Goal: Find specific page/section: Find specific page/section

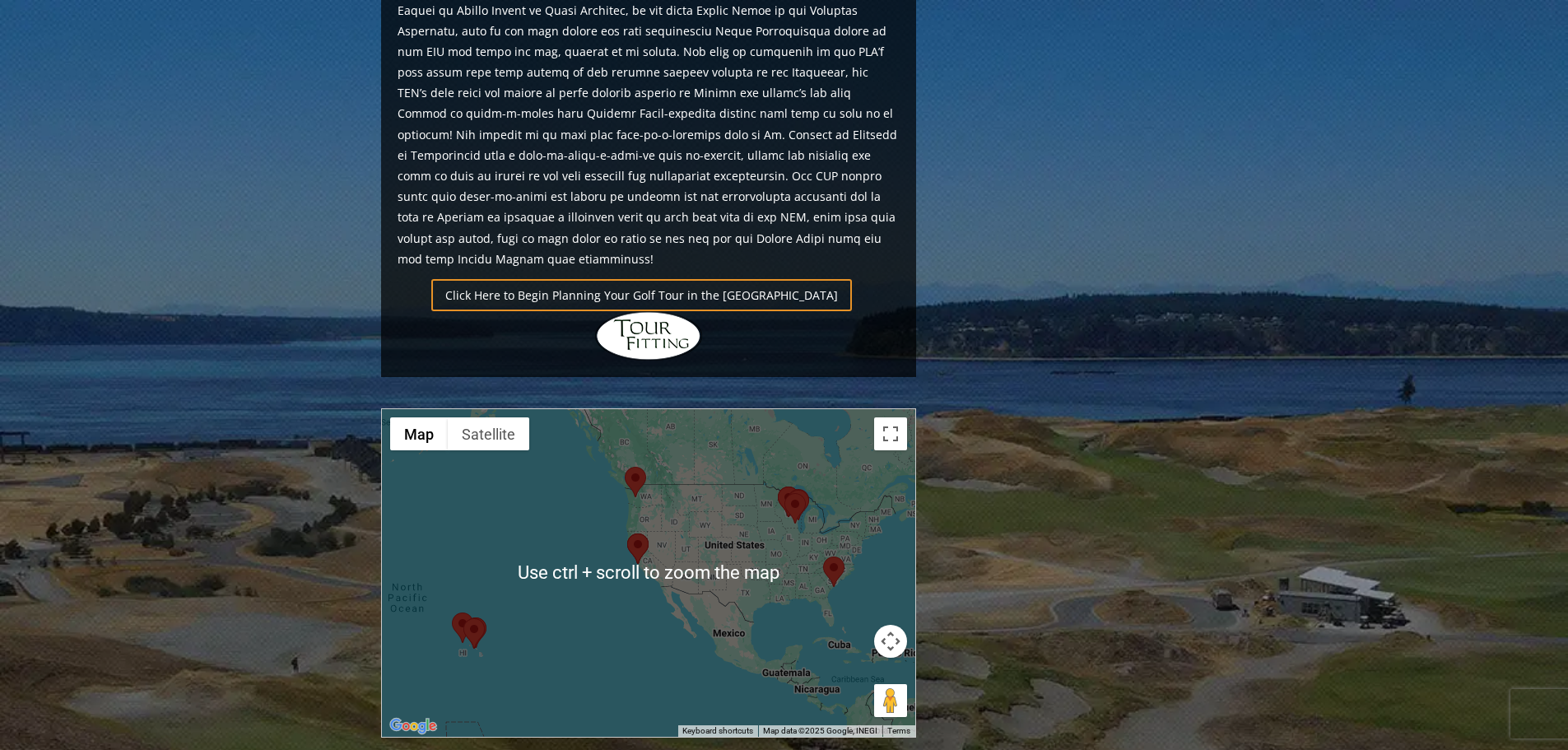
scroll to position [1071, 0]
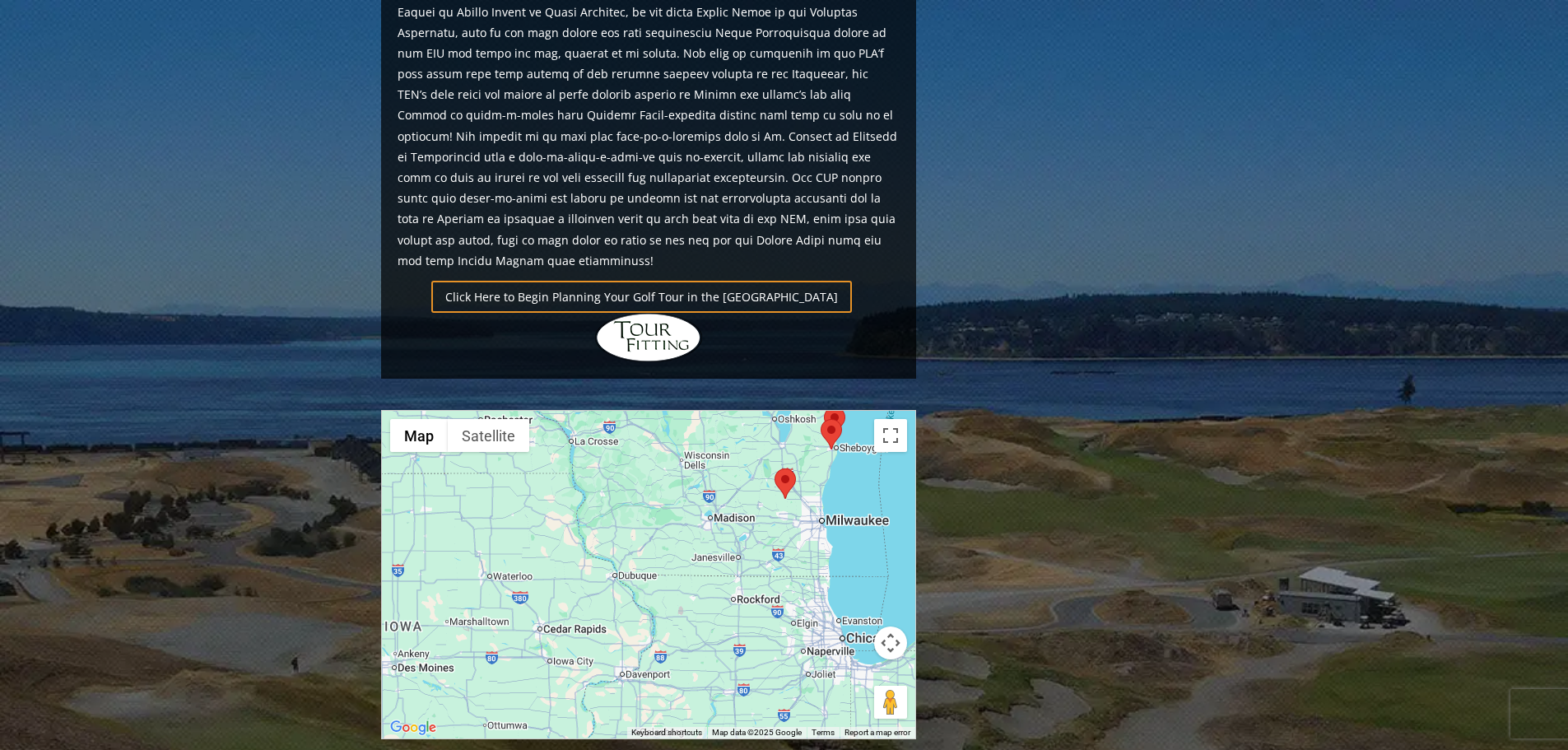
click at [774, 469] on area at bounding box center [774, 469] width 0 height 0
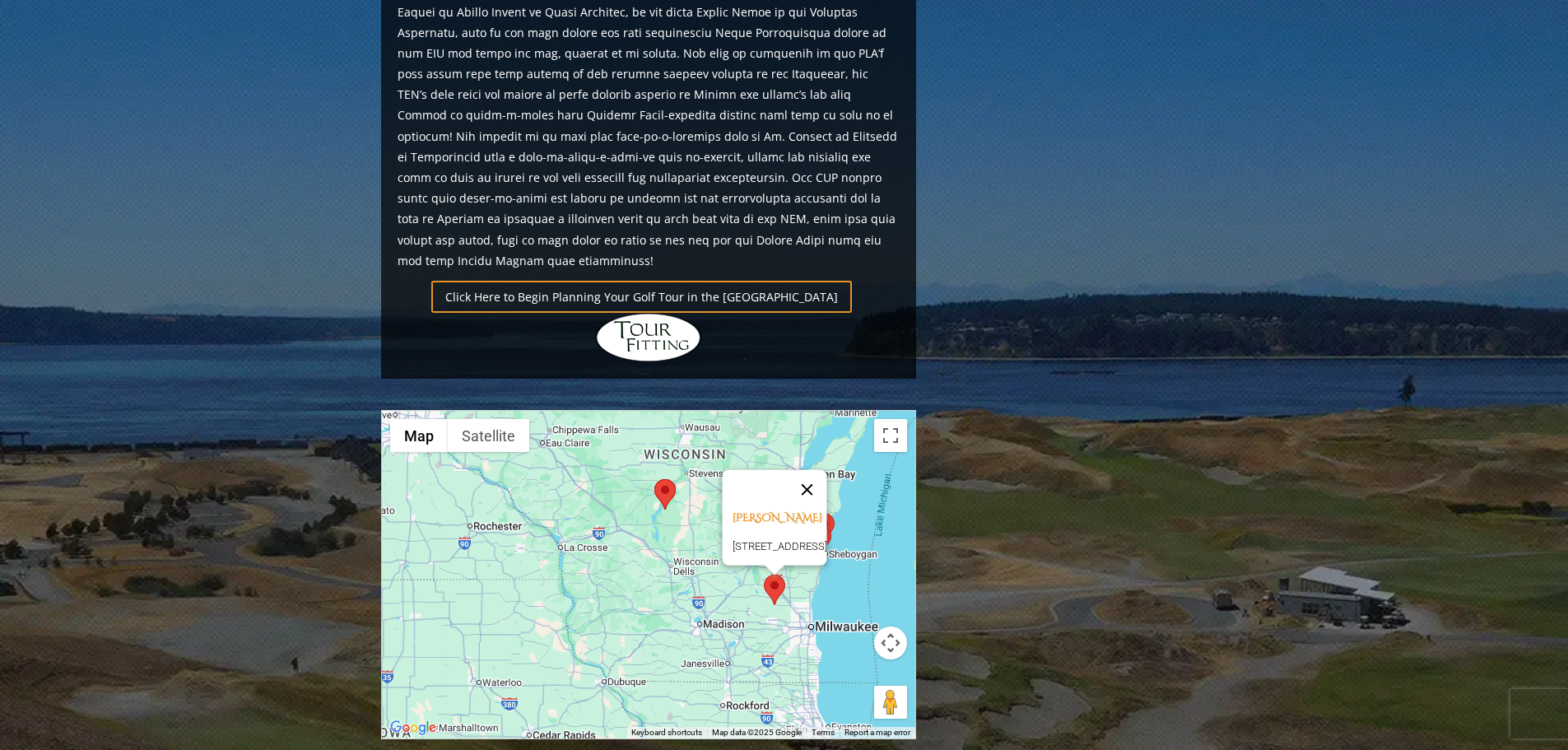
click at [826, 470] on button "Close" at bounding box center [806, 490] width 39 height 39
click at [655, 480] on area at bounding box center [655, 480] width 0 height 0
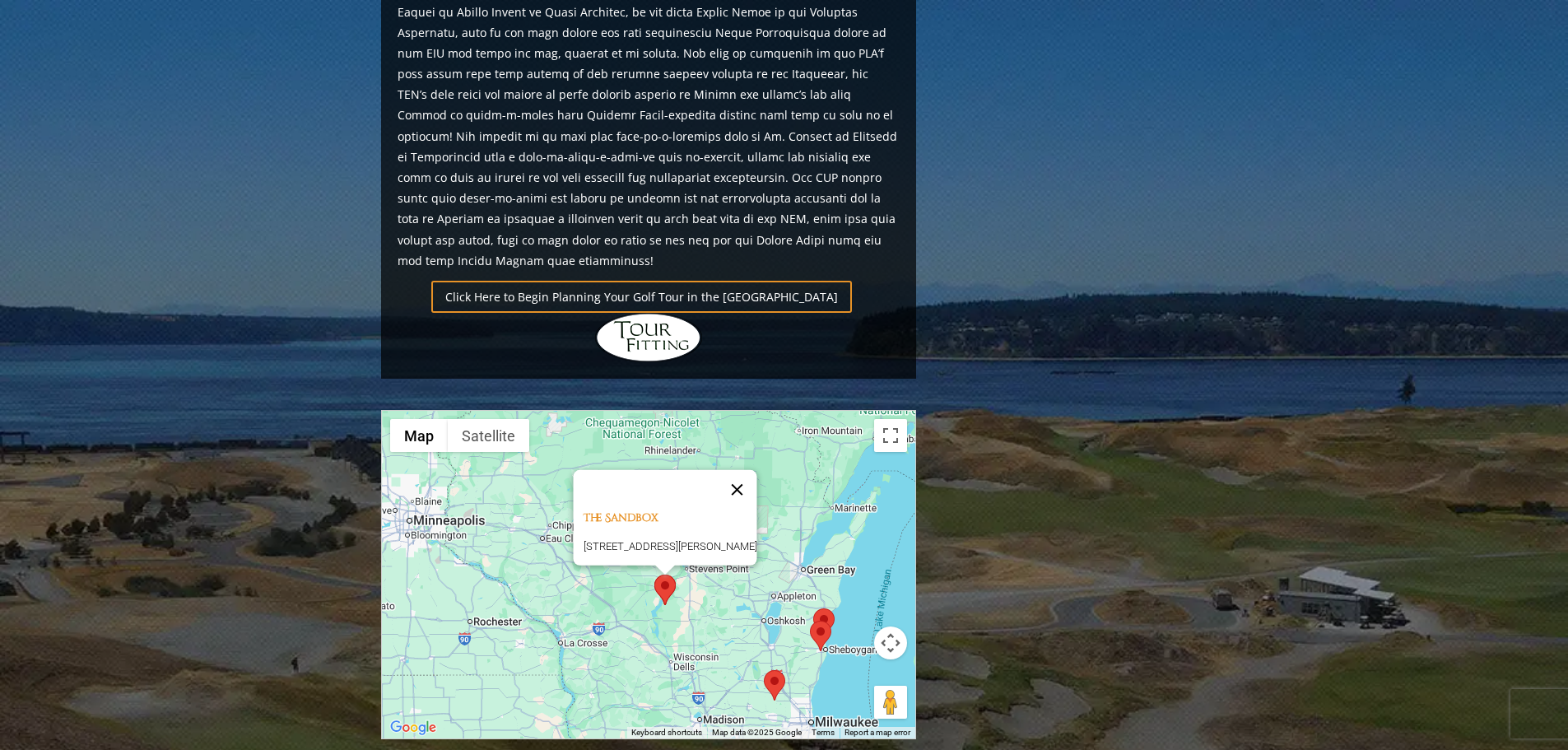
click at [751, 470] on button "Close" at bounding box center [736, 490] width 39 height 39
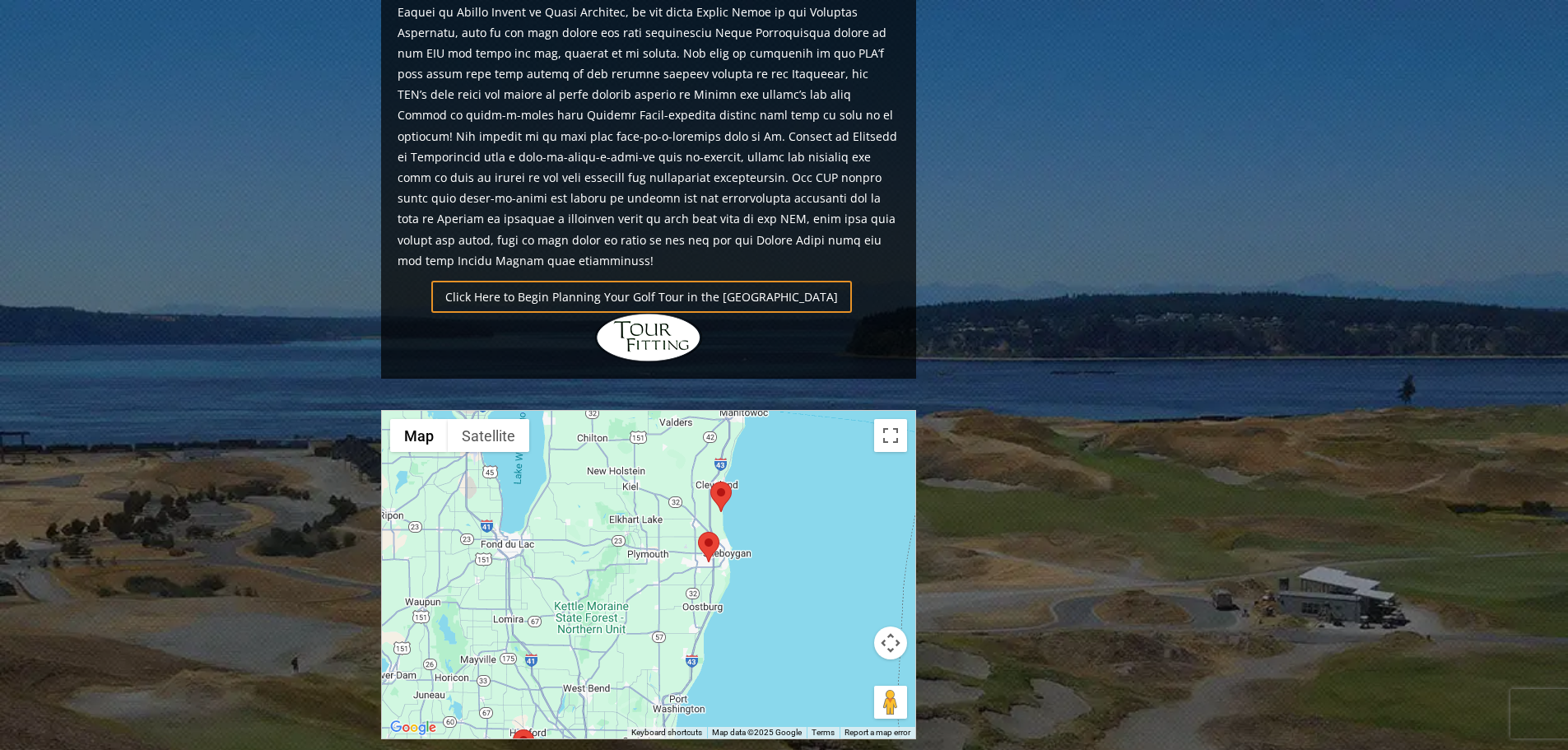
drag, startPoint x: 795, startPoint y: 545, endPoint x: 680, endPoint y: 432, distance: 161.2
click at [680, 432] on div at bounding box center [648, 575] width 533 height 328
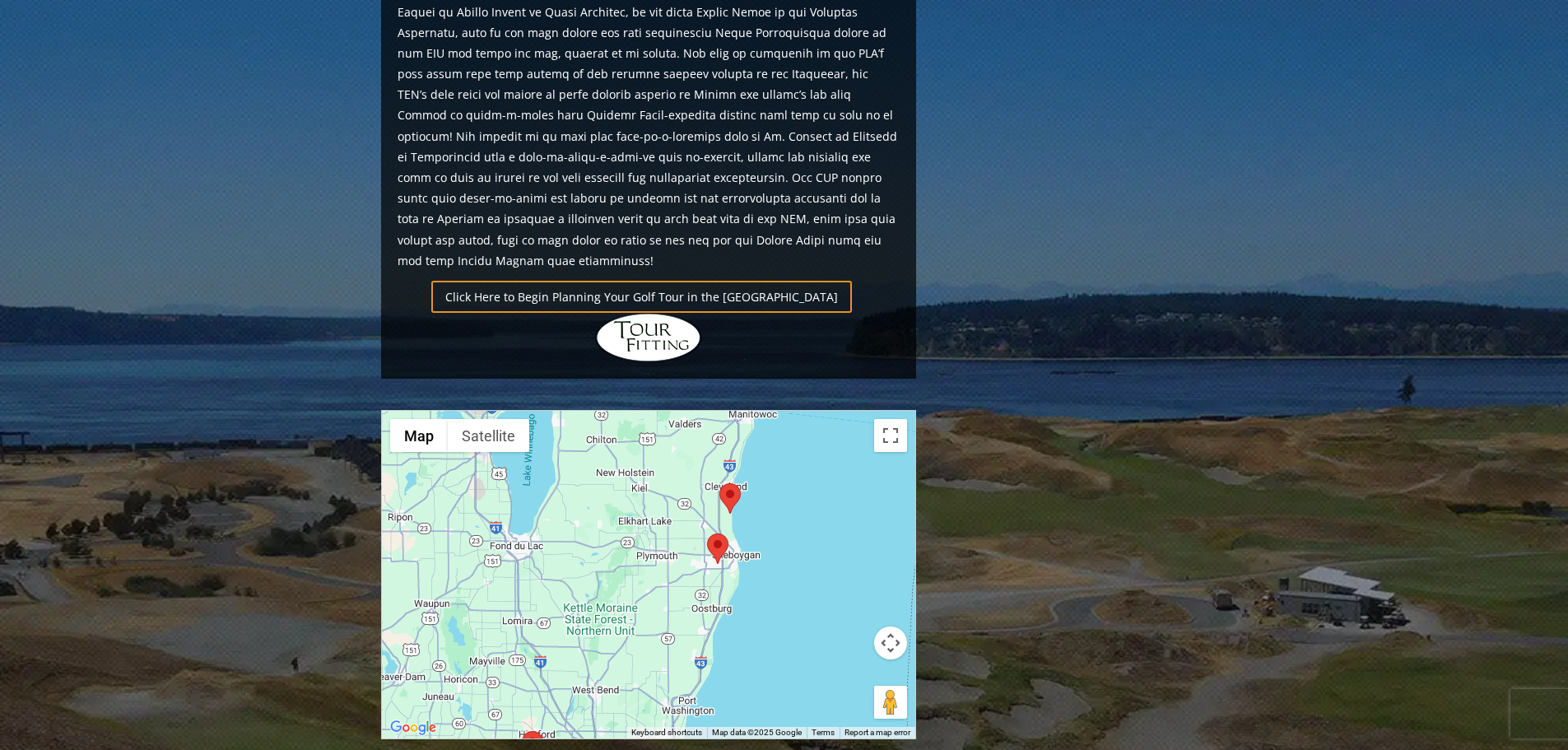
click at [720, 483] on area at bounding box center [720, 483] width 0 height 0
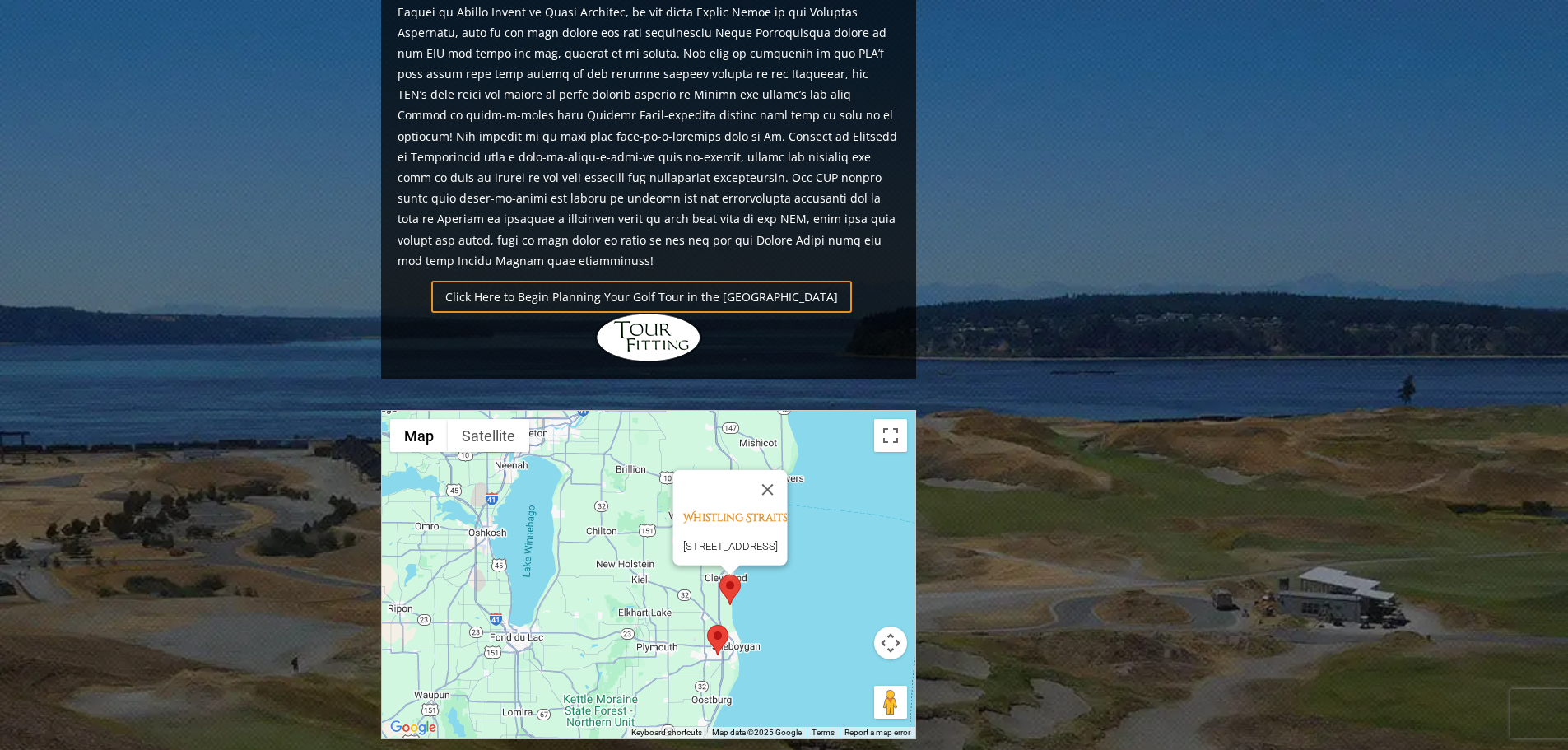
click at [707, 625] on area at bounding box center [707, 625] width 0 height 0
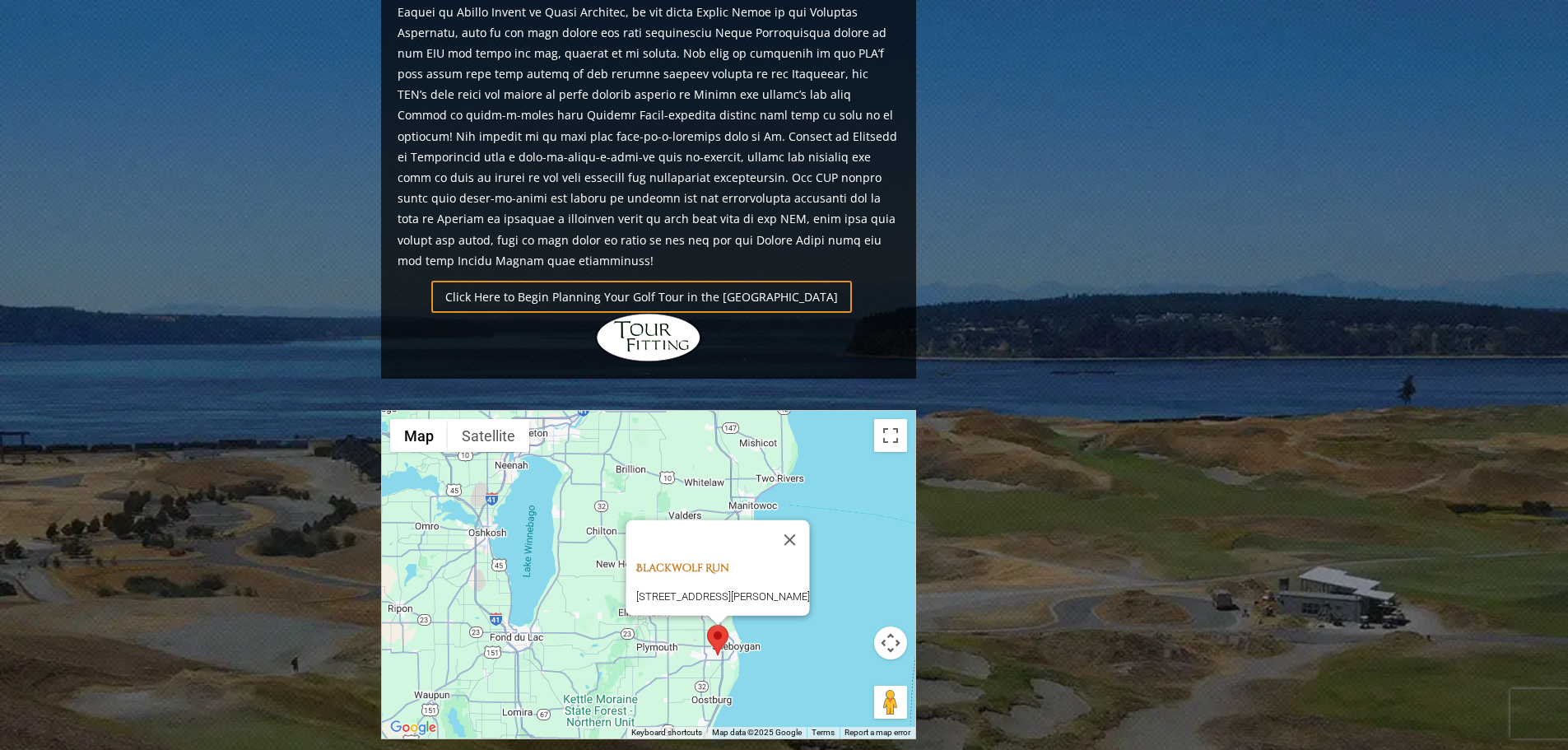
click at [693, 561] on link "Blackwolf Run" at bounding box center [682, 568] width 93 height 15
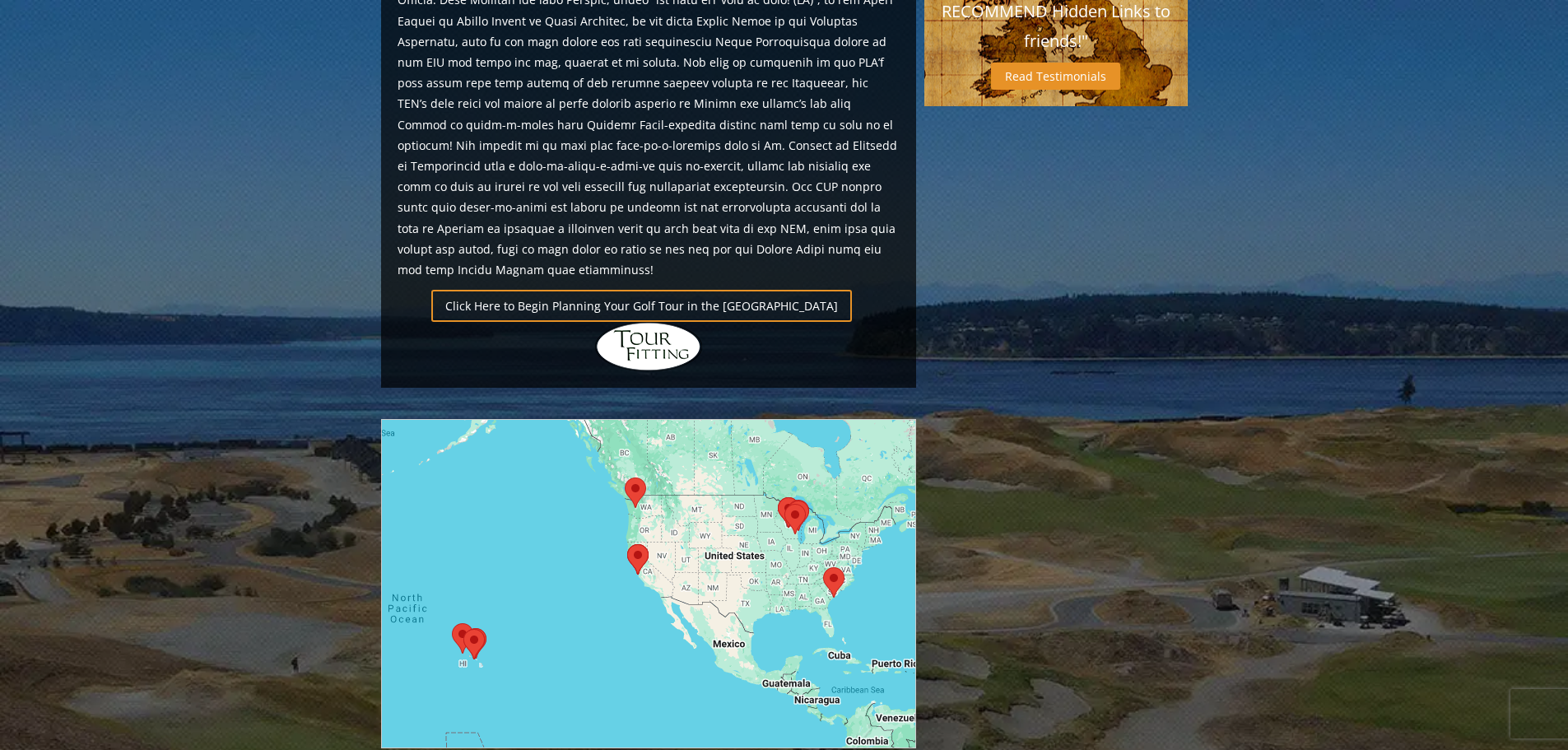
scroll to position [1068, 0]
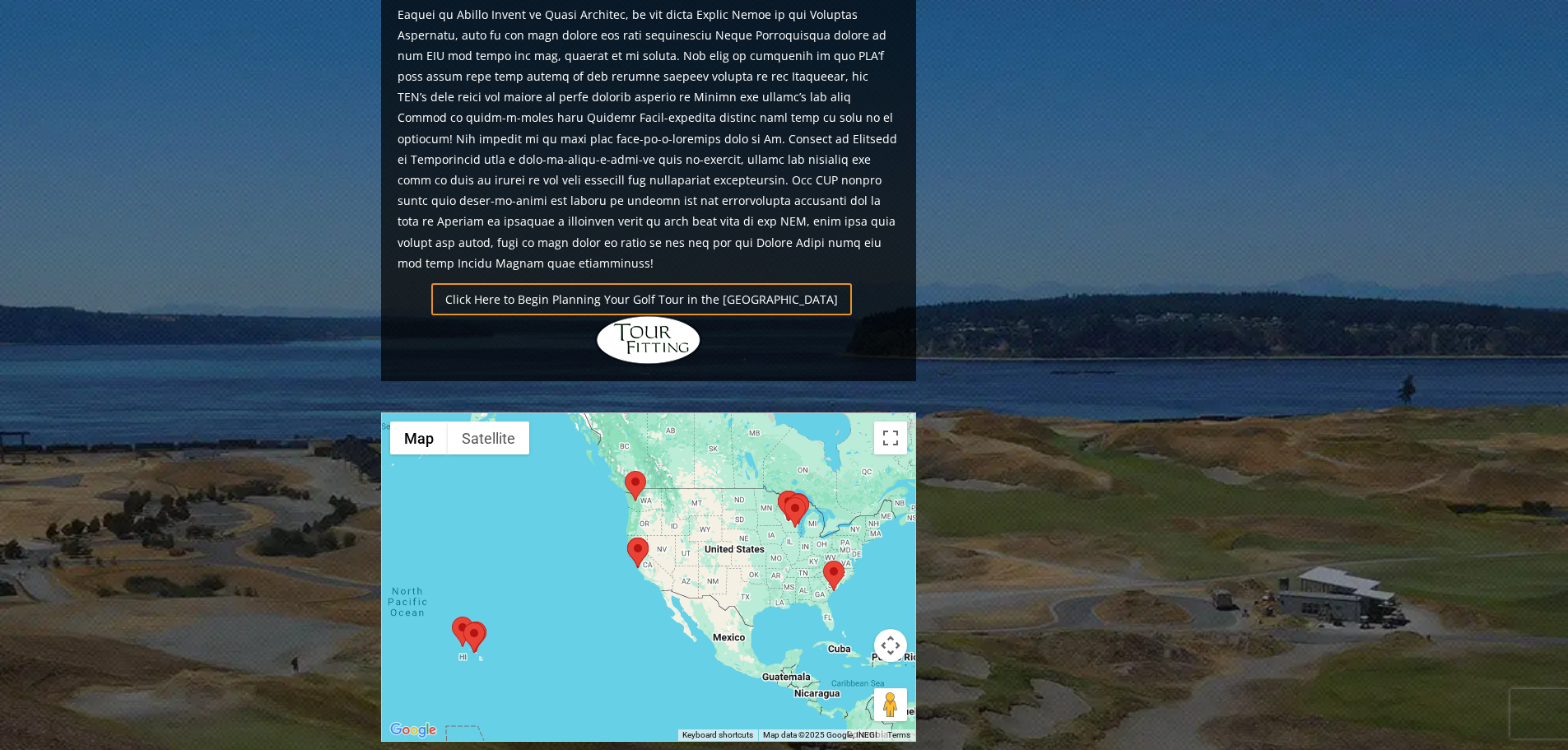
click at [784, 497] on area at bounding box center [784, 497] width 0 height 0
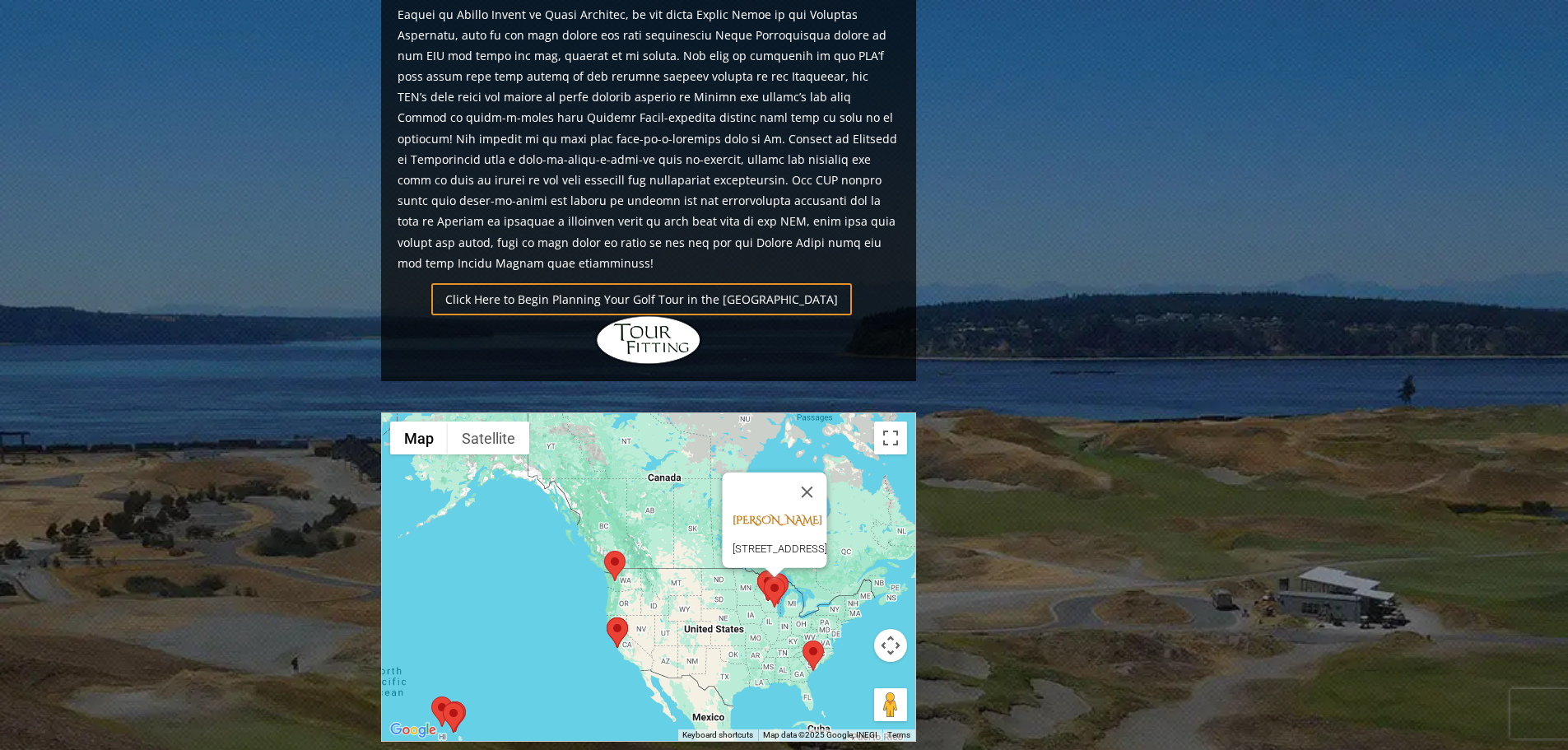
click at [732, 513] on link "[PERSON_NAME]" at bounding box center [776, 521] width 89 height 15
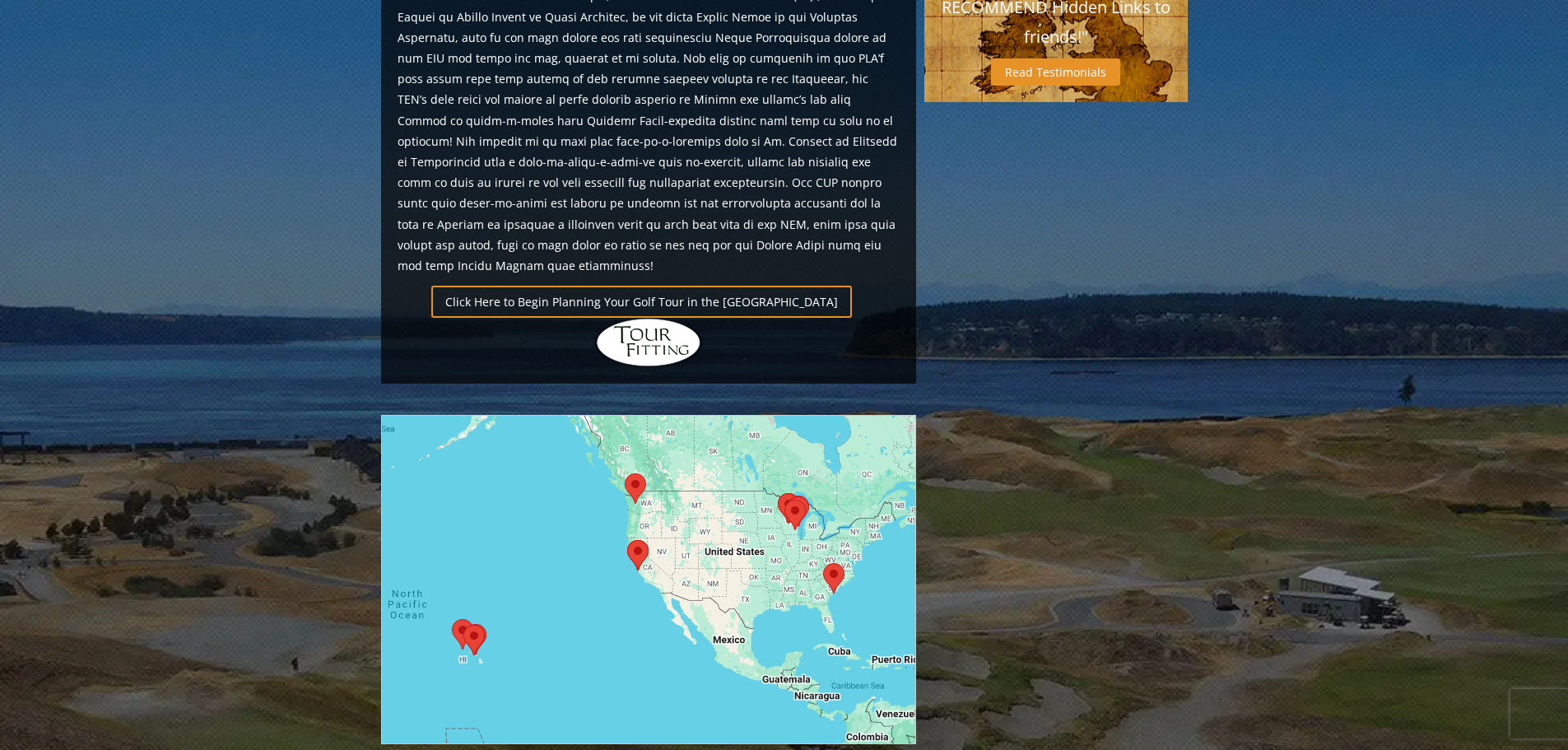
scroll to position [1065, 0]
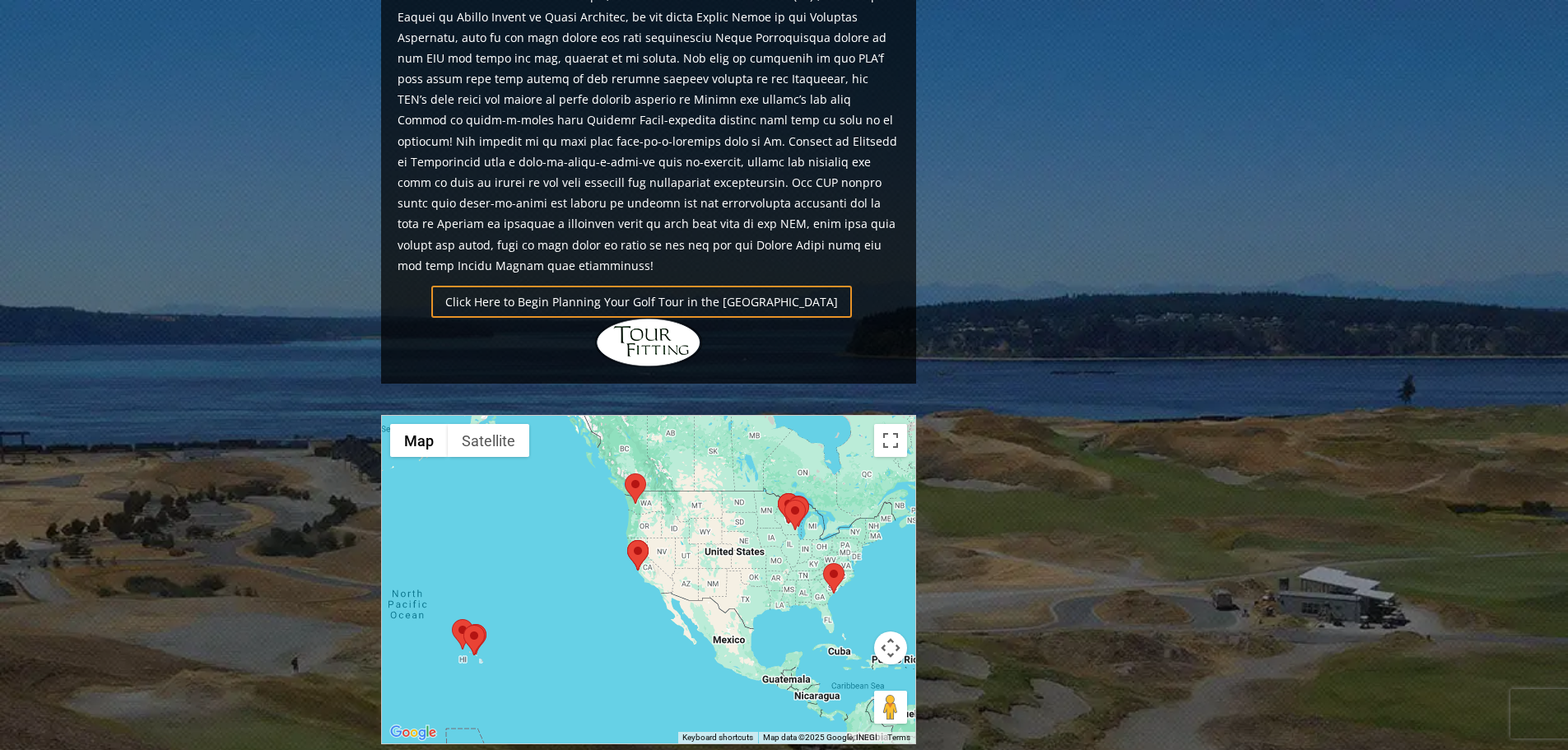
click at [784, 500] on area at bounding box center [784, 500] width 0 height 0
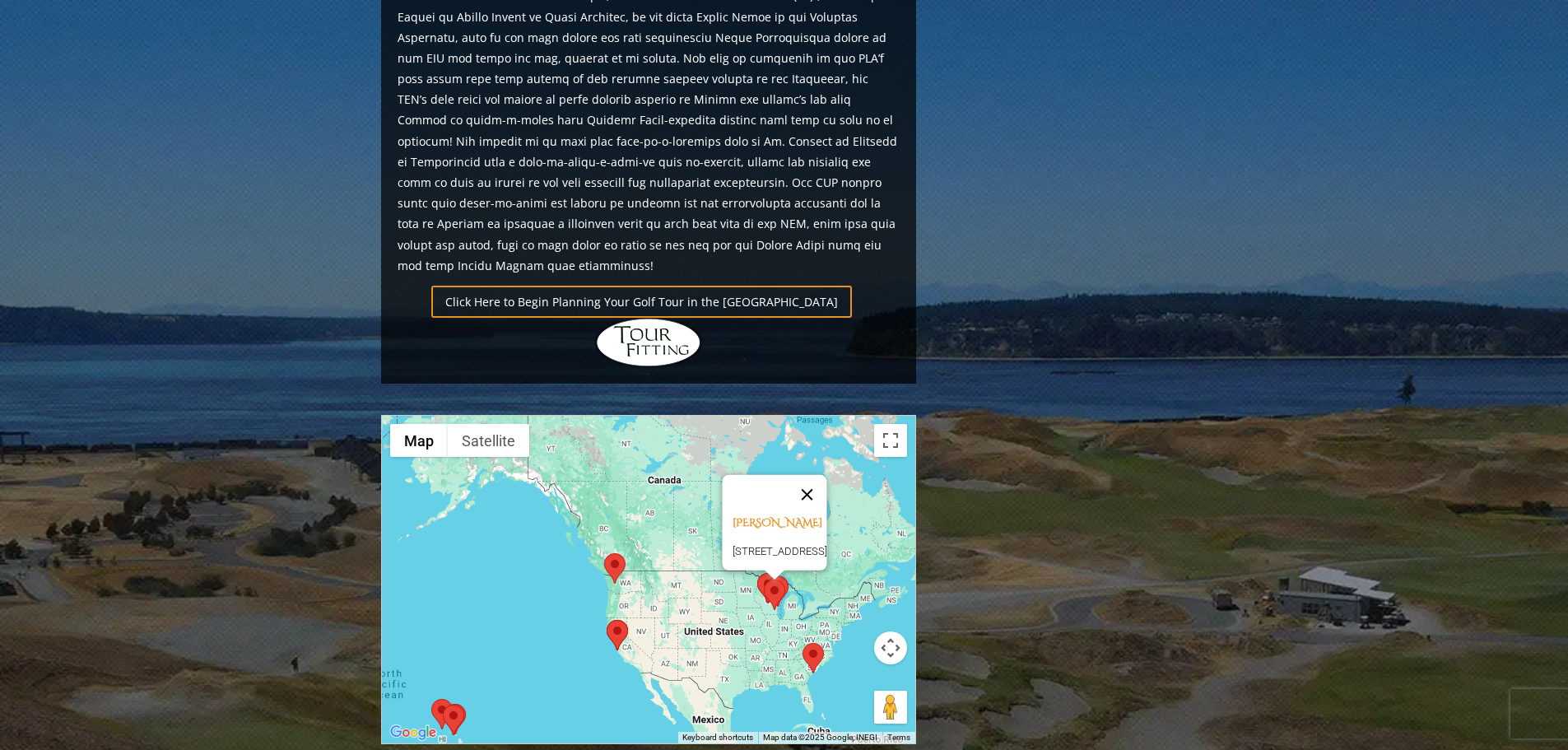
click at [826, 475] on button "Close" at bounding box center [806, 494] width 39 height 39
